Goal: Find contact information: Find contact information

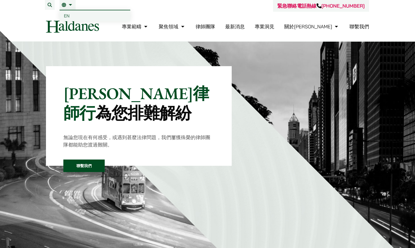
click at [66, 15] on span "EN" at bounding box center [67, 15] width 6 height 5
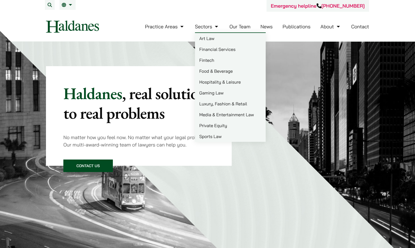
click at [210, 61] on link "Fintech" at bounding box center [230, 60] width 71 height 11
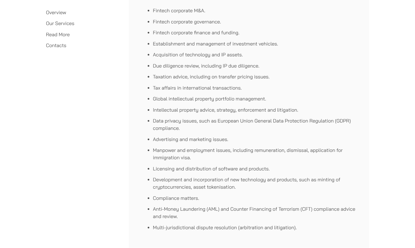
scroll to position [817, 0]
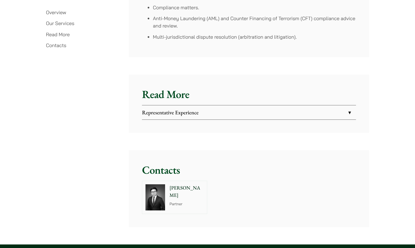
click at [188, 201] on p "Partner" at bounding box center [187, 204] width 34 height 6
click at [176, 186] on p "[PERSON_NAME]" at bounding box center [187, 191] width 34 height 15
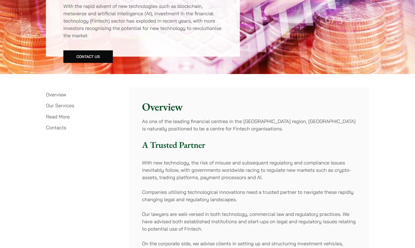
scroll to position [0, 0]
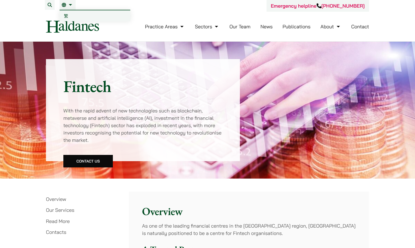
click at [72, 6] on link "EN" at bounding box center [68, 5] width 12 height 4
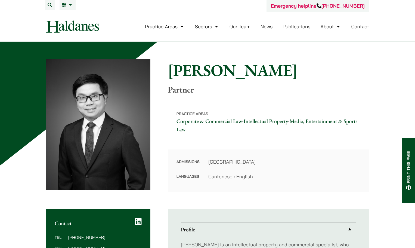
scroll to position [54, 0]
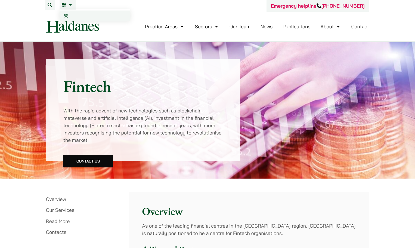
click at [68, 14] on link "繁" at bounding box center [95, 15] width 71 height 11
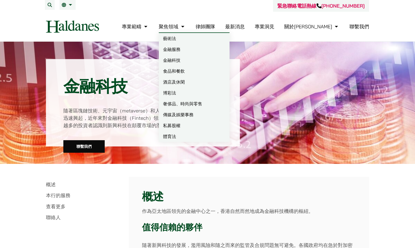
click at [203, 57] on link "金融科技" at bounding box center [194, 60] width 71 height 11
click at [198, 56] on link "金融科技" at bounding box center [194, 60] width 71 height 11
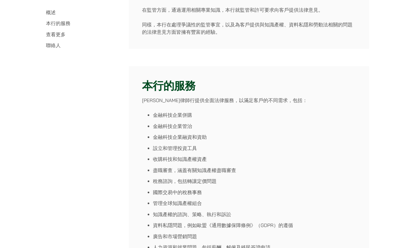
scroll to position [626, 0]
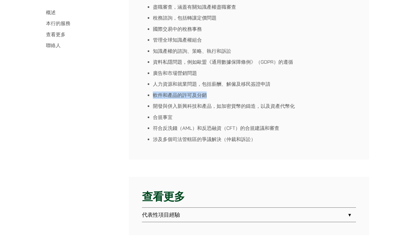
drag, startPoint x: 154, startPoint y: 96, endPoint x: 208, endPoint y: 97, distance: 53.9
click at [208, 97] on li "軟件和產品的許可及分銷" at bounding box center [254, 94] width 203 height 7
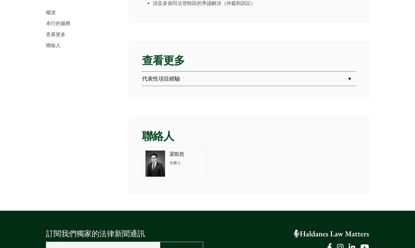
click at [181, 165] on p "合夥人" at bounding box center [187, 163] width 34 height 6
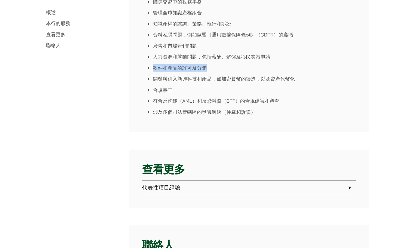
scroll to position [735, 0]
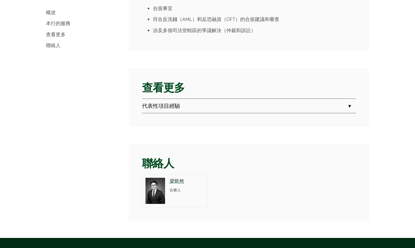
click at [174, 194] on div "[PERSON_NAME] 合夥人" at bounding box center [187, 190] width 39 height 33
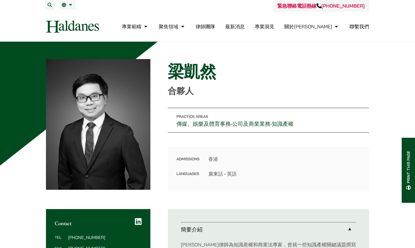
drag, startPoint x: 208, startPoint y: 174, endPoint x: 239, endPoint y: 174, distance: 31.0
click at [239, 174] on dl "Admissions 香港 Languages 廣東話 • 英語" at bounding box center [269, 166] width 184 height 22
click at [282, 175] on dd "廣東話 • 英語" at bounding box center [285, 173] width 152 height 7
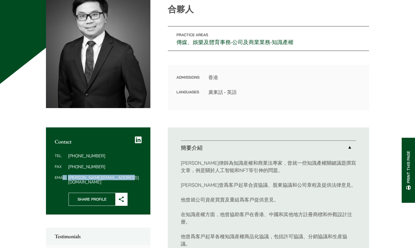
drag, startPoint x: 133, startPoint y: 177, endPoint x: 63, endPoint y: 178, distance: 69.7
click at [63, 178] on dl "Tel [PHONE_NUMBER] Fax [PHONE_NUMBER] Email [PERSON_NAME][EMAIL_ADDRESS][DOMAIN…" at bounding box center [98, 169] width 87 height 30
click at [108, 221] on div "Contact Tel [PHONE_NUMBER] Fax [PHONE_NUMBER] Email [PERSON_NAME][EMAIL_ADDRESS…" at bounding box center [207, 249] width 323 height 245
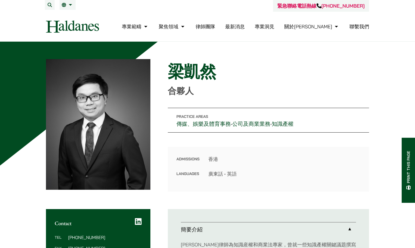
click at [352, 28] on link "聯繫我們" at bounding box center [360, 26] width 20 height 6
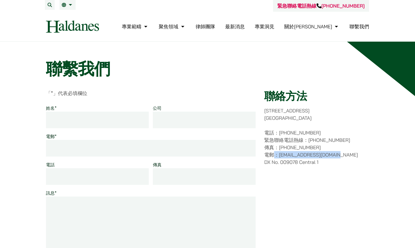
drag, startPoint x: 341, startPoint y: 156, endPoint x: 277, endPoint y: 155, distance: 64.0
click at [277, 155] on p "電話：[PHONE_NUMBER] 緊急聯絡電話熱線：[PHONE_NUMBER] 傳真：[PHONE_NUMBER] 電郵：[EMAIL_ADDRESS][…" at bounding box center [317, 147] width 105 height 37
click at [301, 188] on div "聯絡方法 [STREET_ADDRESS] 電話：[PHONE_NUMBER] 緊急聯絡電話熱線：[PHONE_NUMBER] 傳真：[PHONE_NUMBE…" at bounding box center [317, 196] width 105 height 212
